Goal: Task Accomplishment & Management: Use online tool/utility

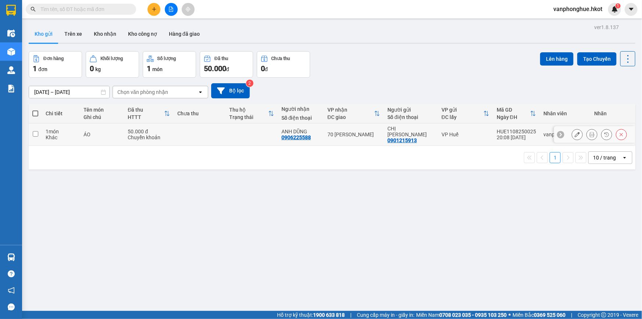
click at [35, 131] on input "checkbox" at bounding box center [36, 134] width 6 height 6
checkbox input "true"
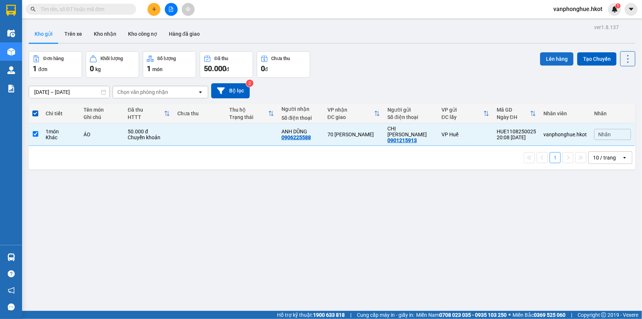
click at [551, 59] on button "Lên hàng" at bounding box center [556, 58] width 33 height 13
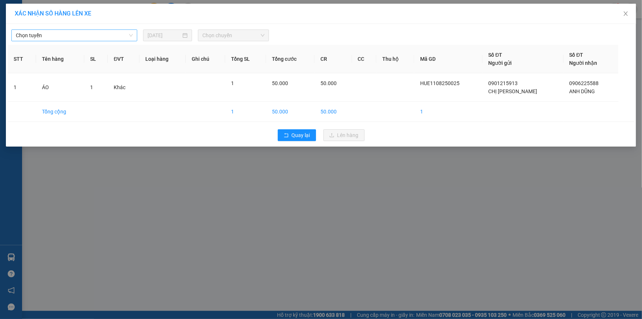
click at [107, 33] on span "Chọn tuyến" at bounding box center [74, 35] width 117 height 11
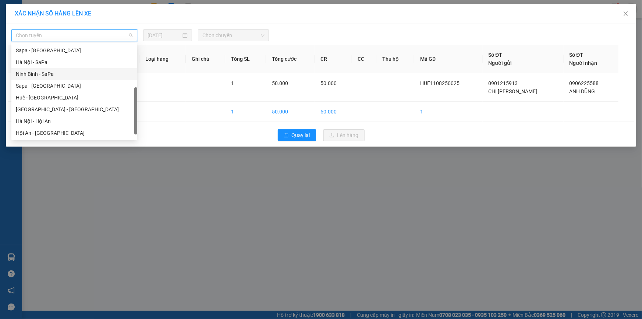
scroll to position [70, 0]
click at [36, 131] on div "Hội An - [GEOGRAPHIC_DATA]" at bounding box center [74, 133] width 117 height 8
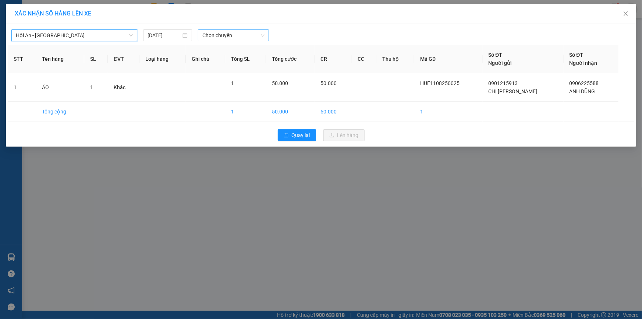
click at [229, 35] on span "Chọn chuyến" at bounding box center [233, 35] width 62 height 11
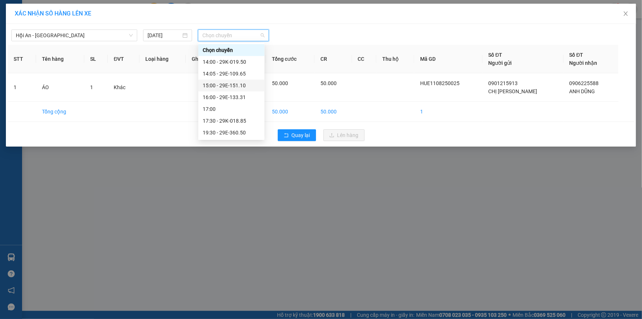
scroll to position [23, 0]
click at [239, 121] on div "19:35 - 29E-133.14" at bounding box center [231, 121] width 57 height 8
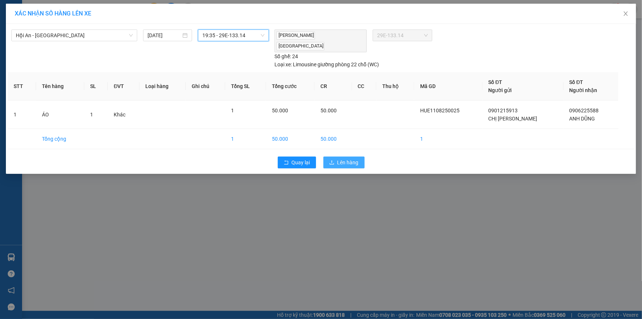
click at [354, 158] on span "Lên hàng" at bounding box center [347, 162] width 21 height 8
